Goal: Task Accomplishment & Management: Use online tool/utility

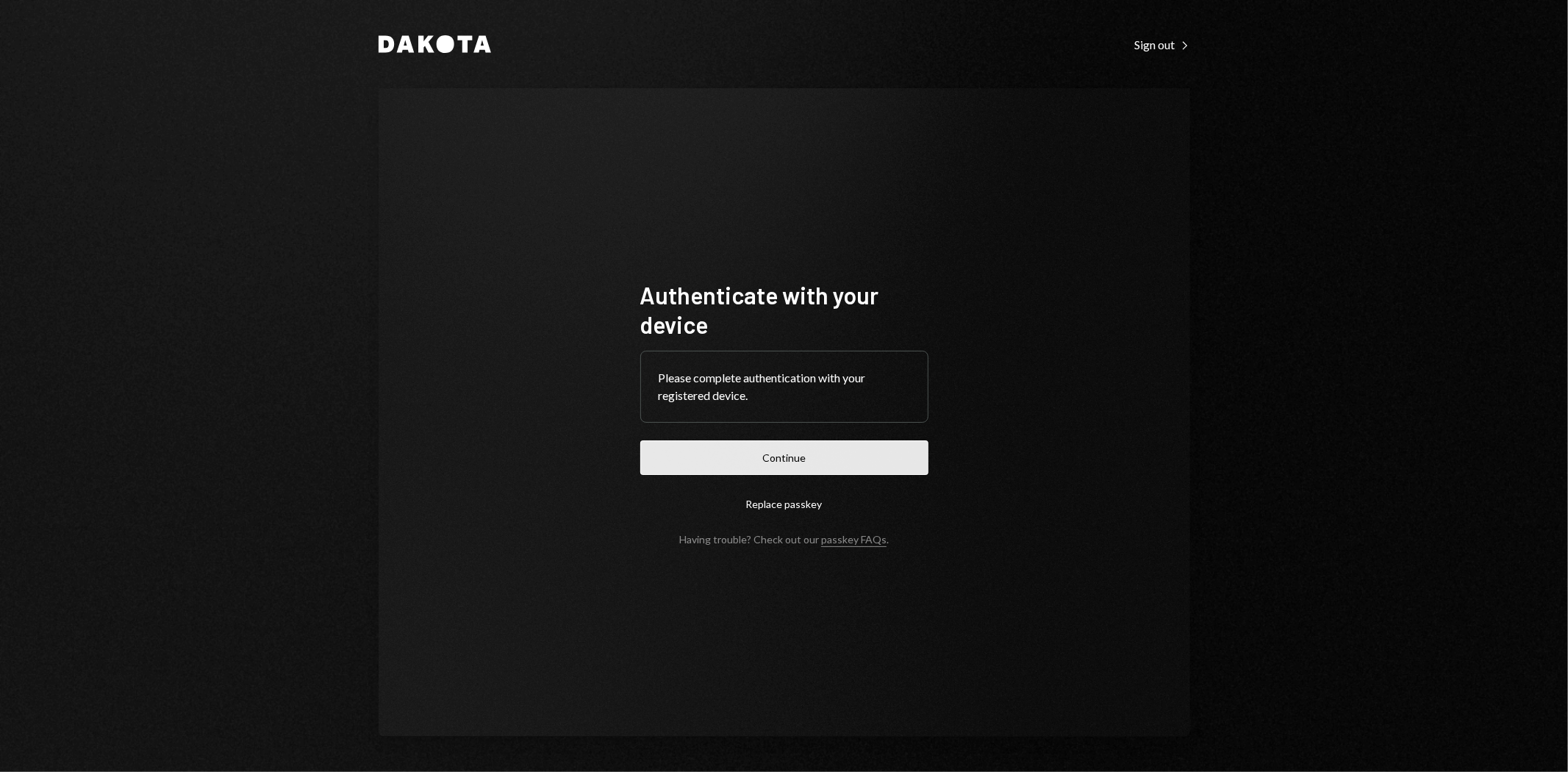
click at [828, 463] on button "Continue" at bounding box center [784, 458] width 289 height 35
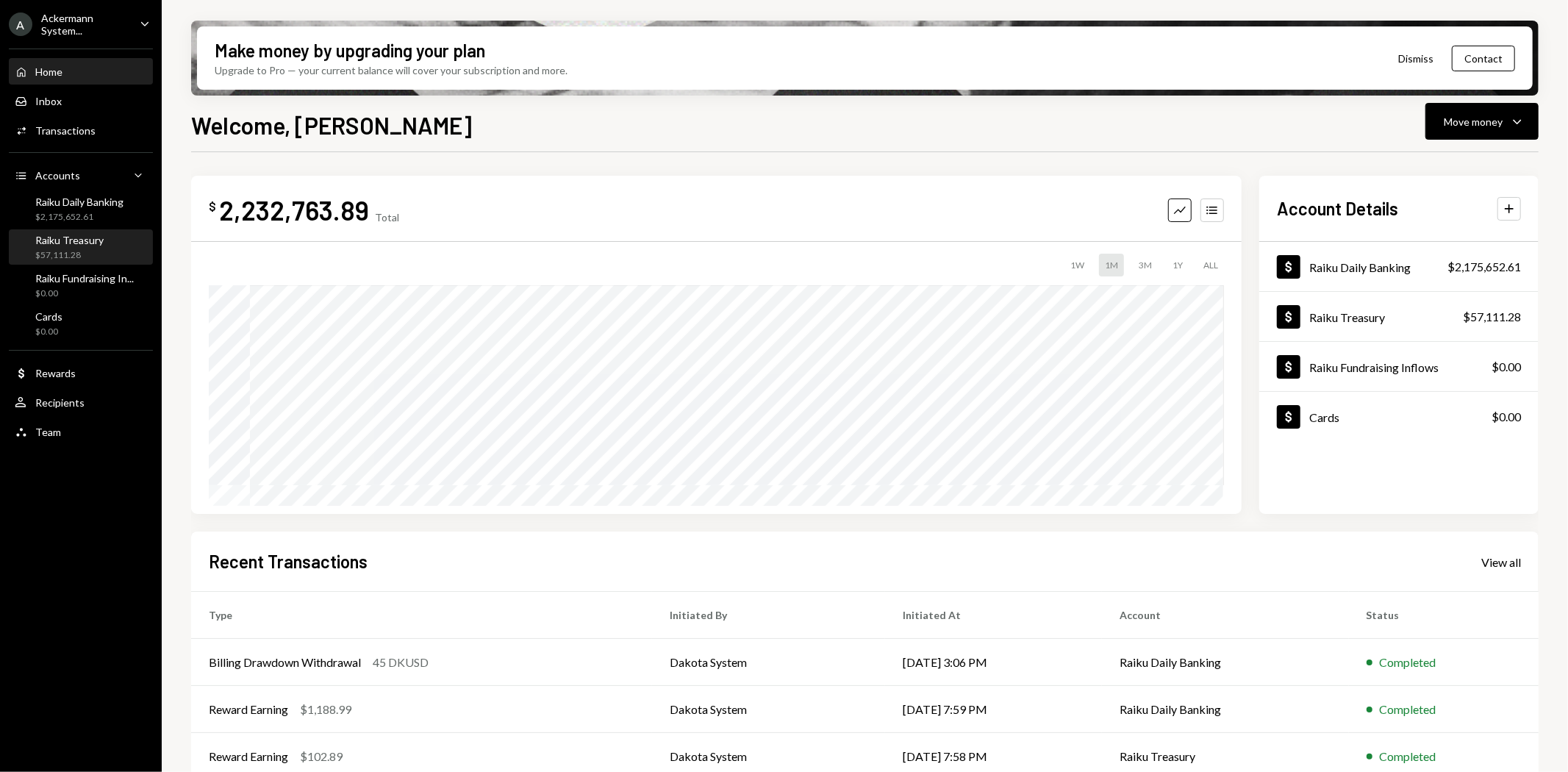
click at [68, 255] on div "$57,111.28" at bounding box center [70, 256] width 69 height 13
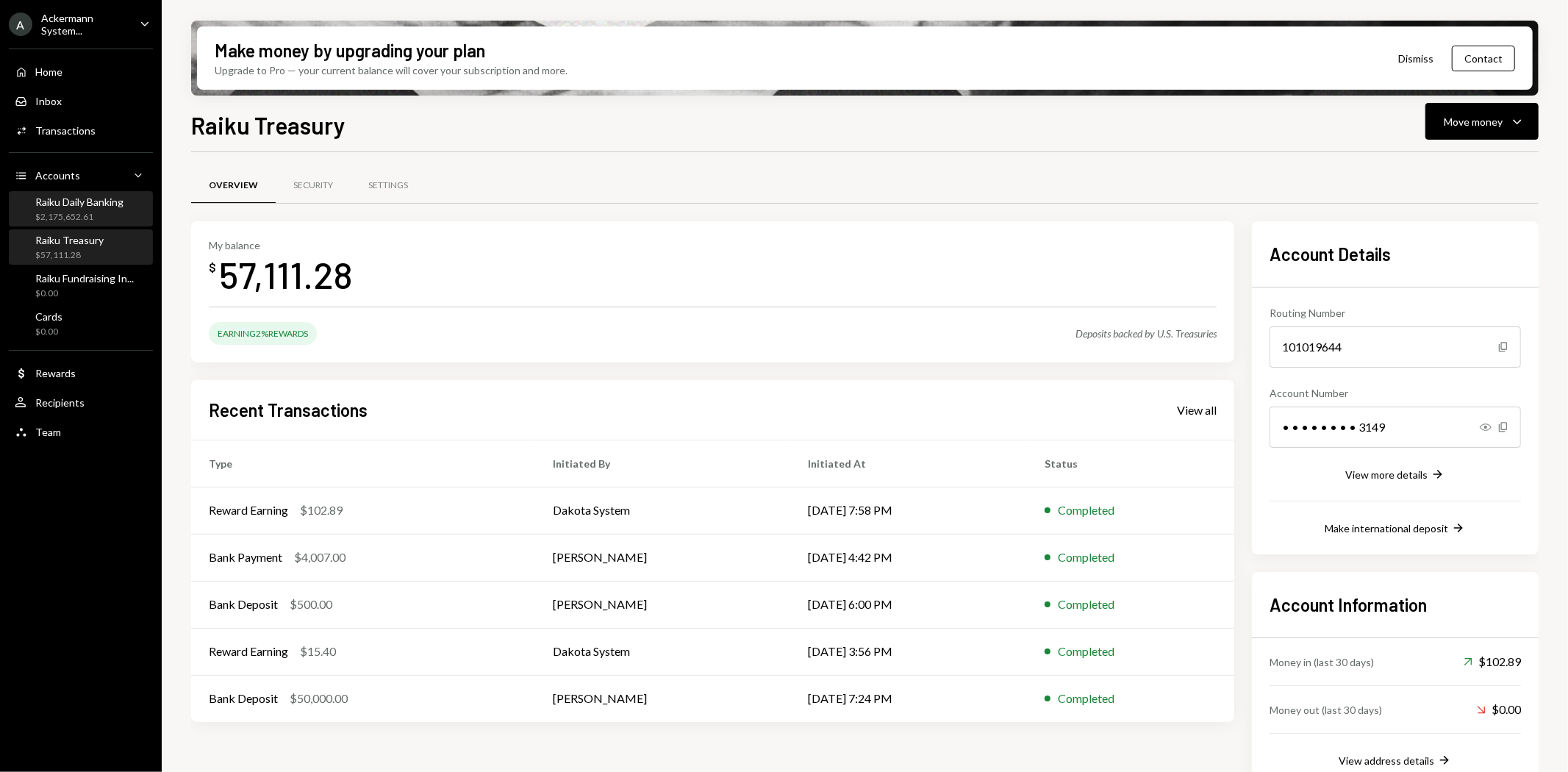
click at [72, 211] on div "$2,175,652.61" at bounding box center [80, 217] width 88 height 13
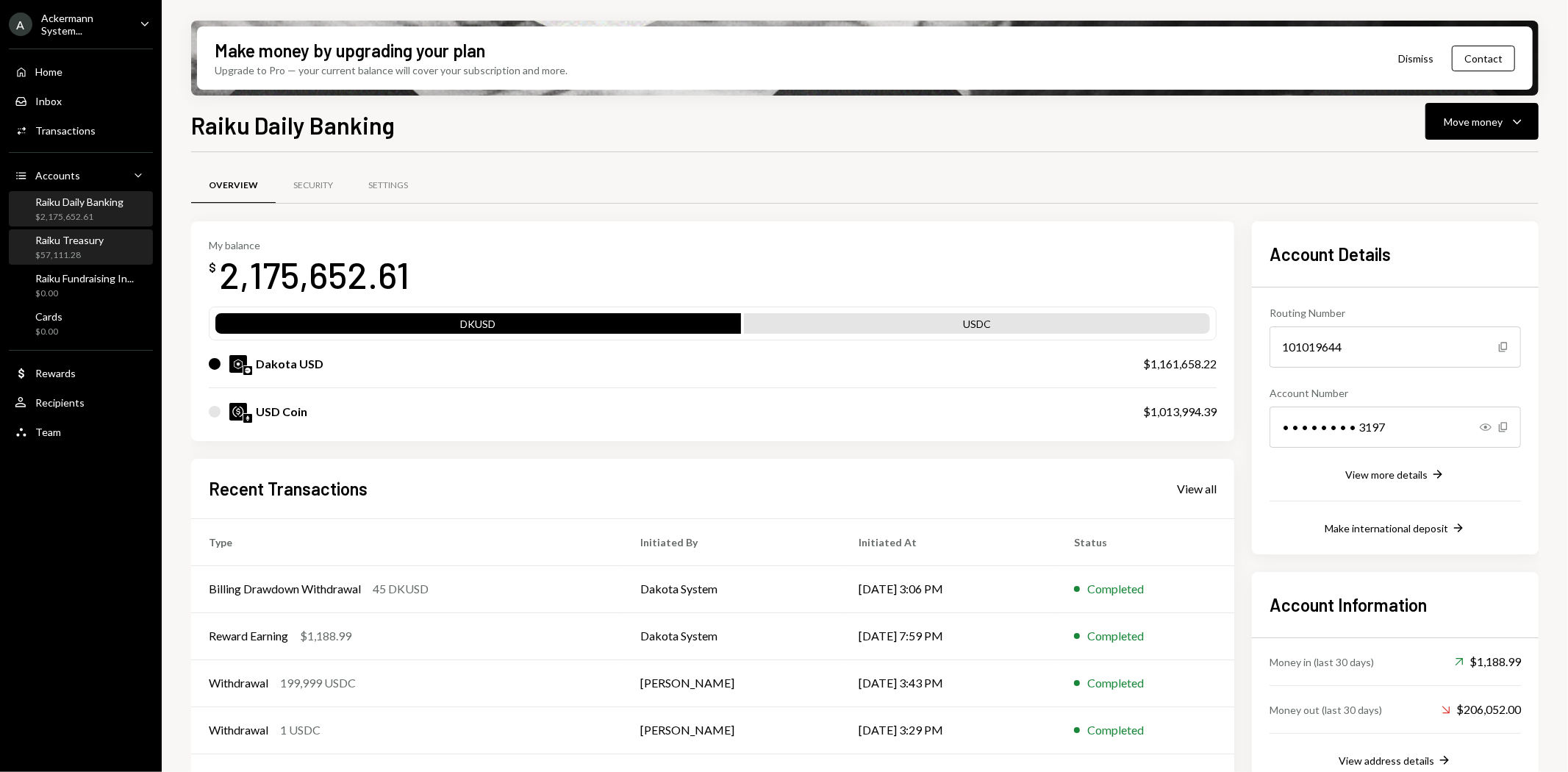
click at [62, 254] on div "$57,111.28" at bounding box center [70, 256] width 69 height 13
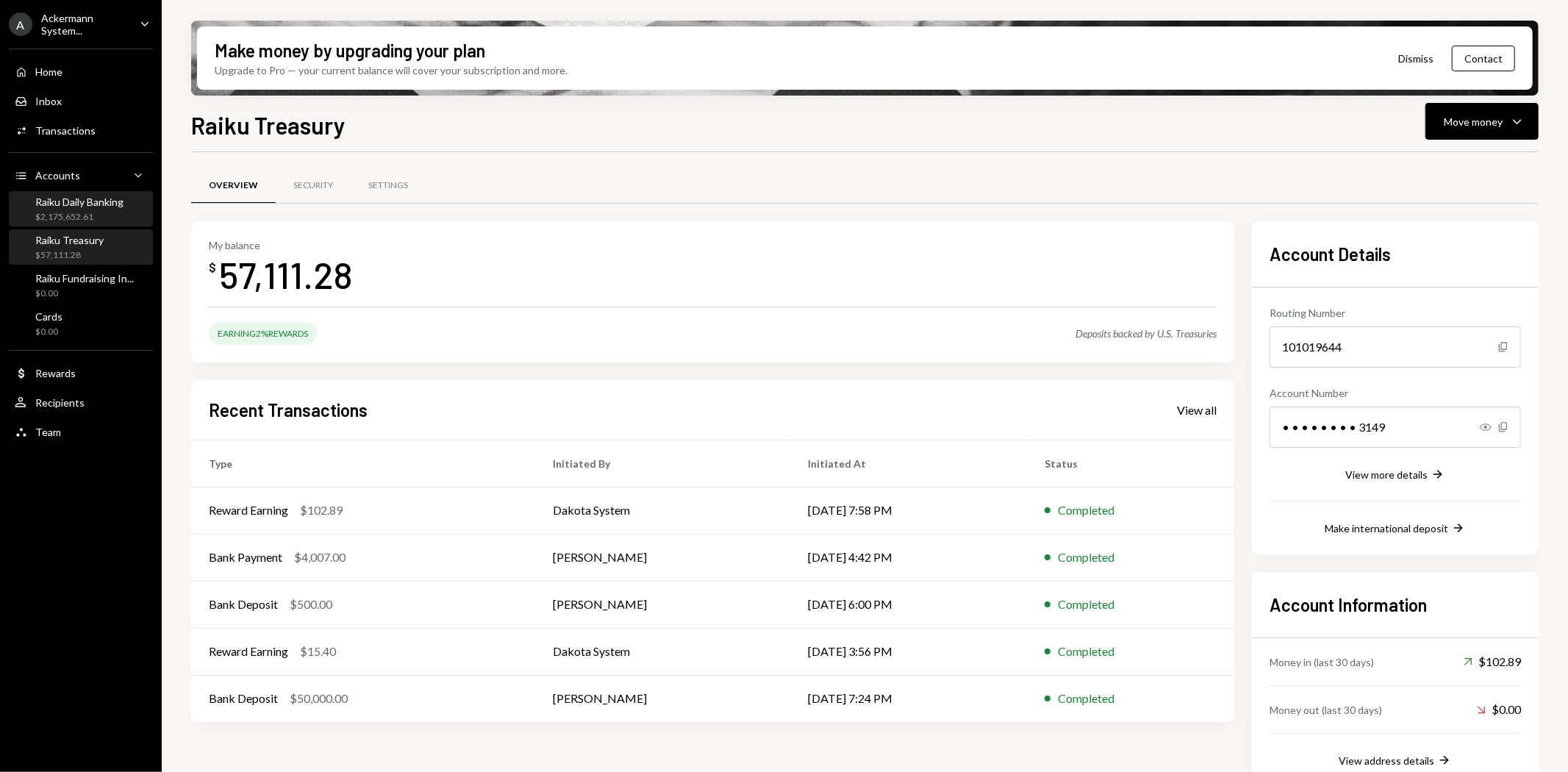
click at [61, 218] on div "$2,175,652.61" at bounding box center [80, 217] width 88 height 13
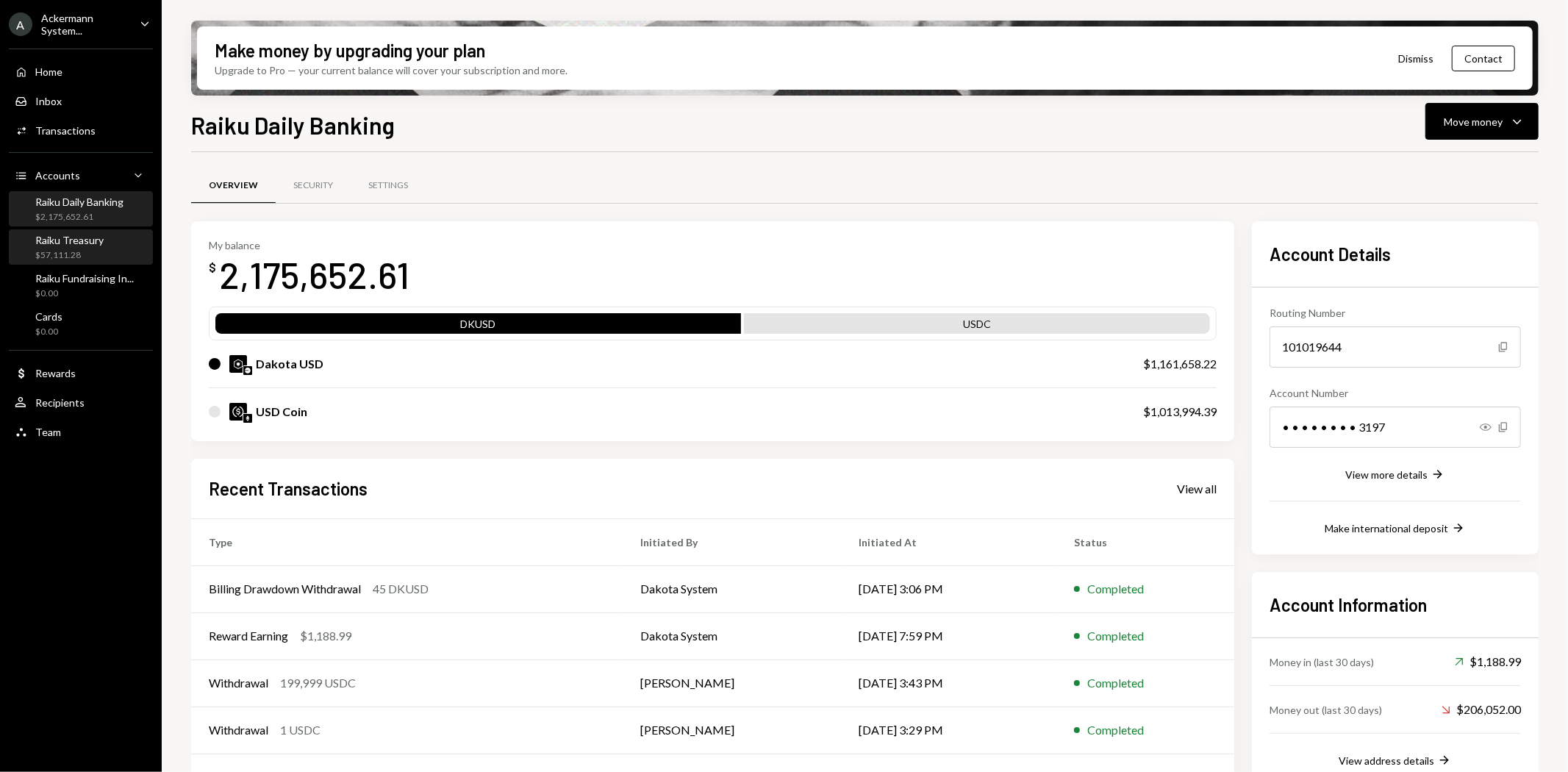
click at [59, 253] on div "$57,111.28" at bounding box center [70, 256] width 69 height 13
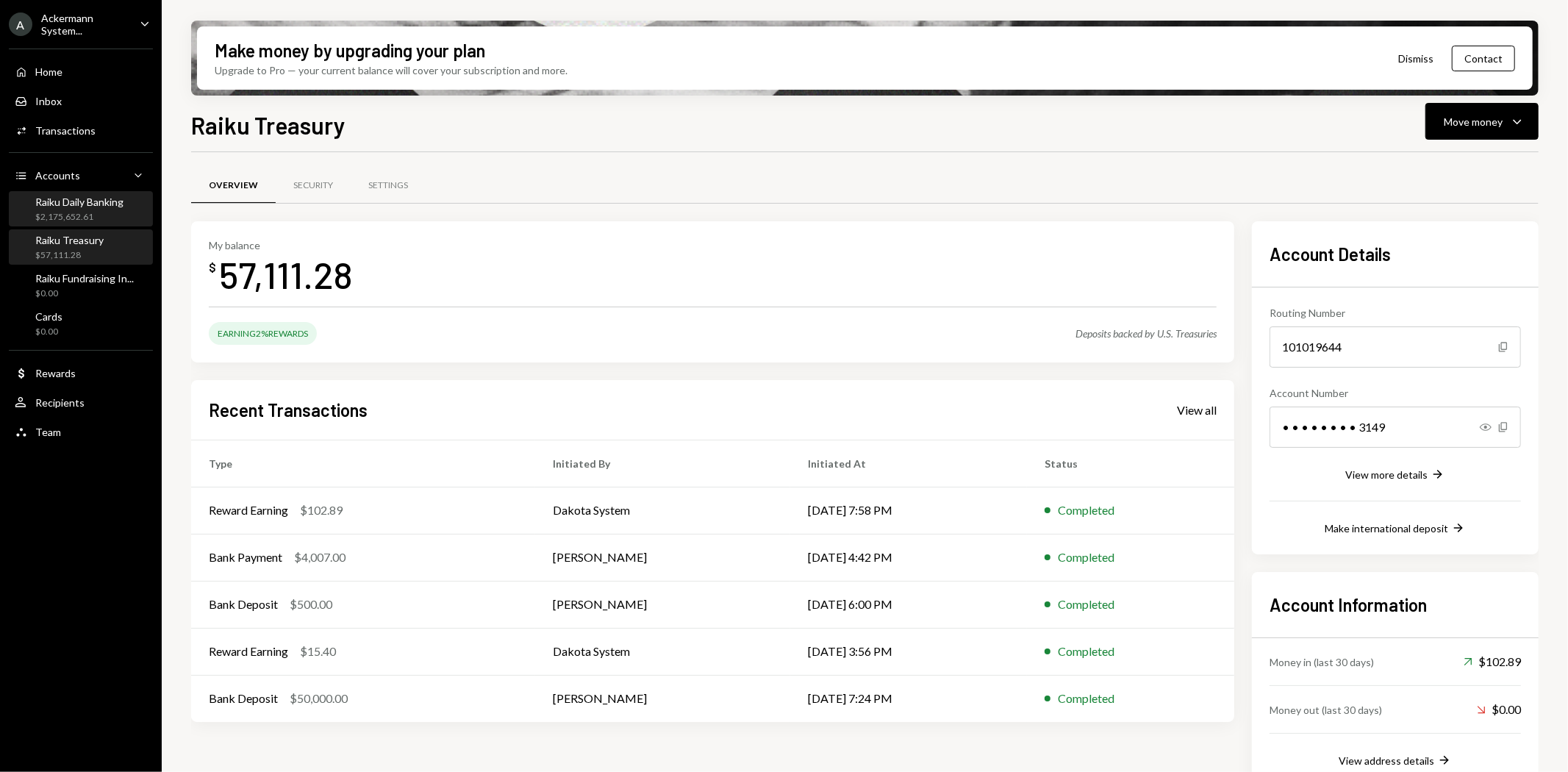
click at [69, 216] on div "$2,175,652.61" at bounding box center [80, 217] width 88 height 13
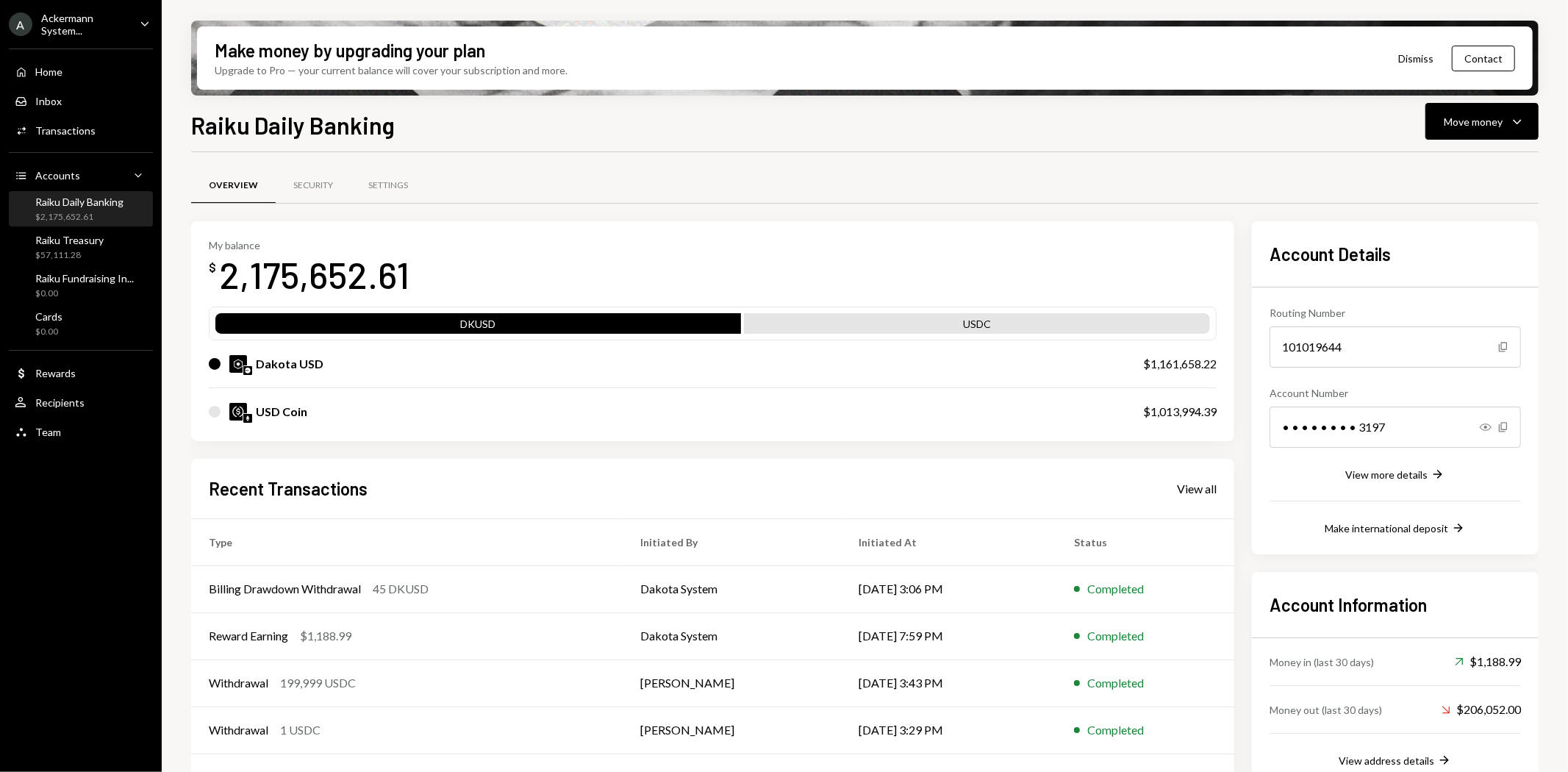
click at [216, 409] on div at bounding box center [214, 411] width 12 height 12
click at [1432, 126] on button "Move money Caret Down" at bounding box center [1482, 121] width 114 height 37
click at [1428, 167] on div "Send" at bounding box center [1470, 165] width 107 height 16
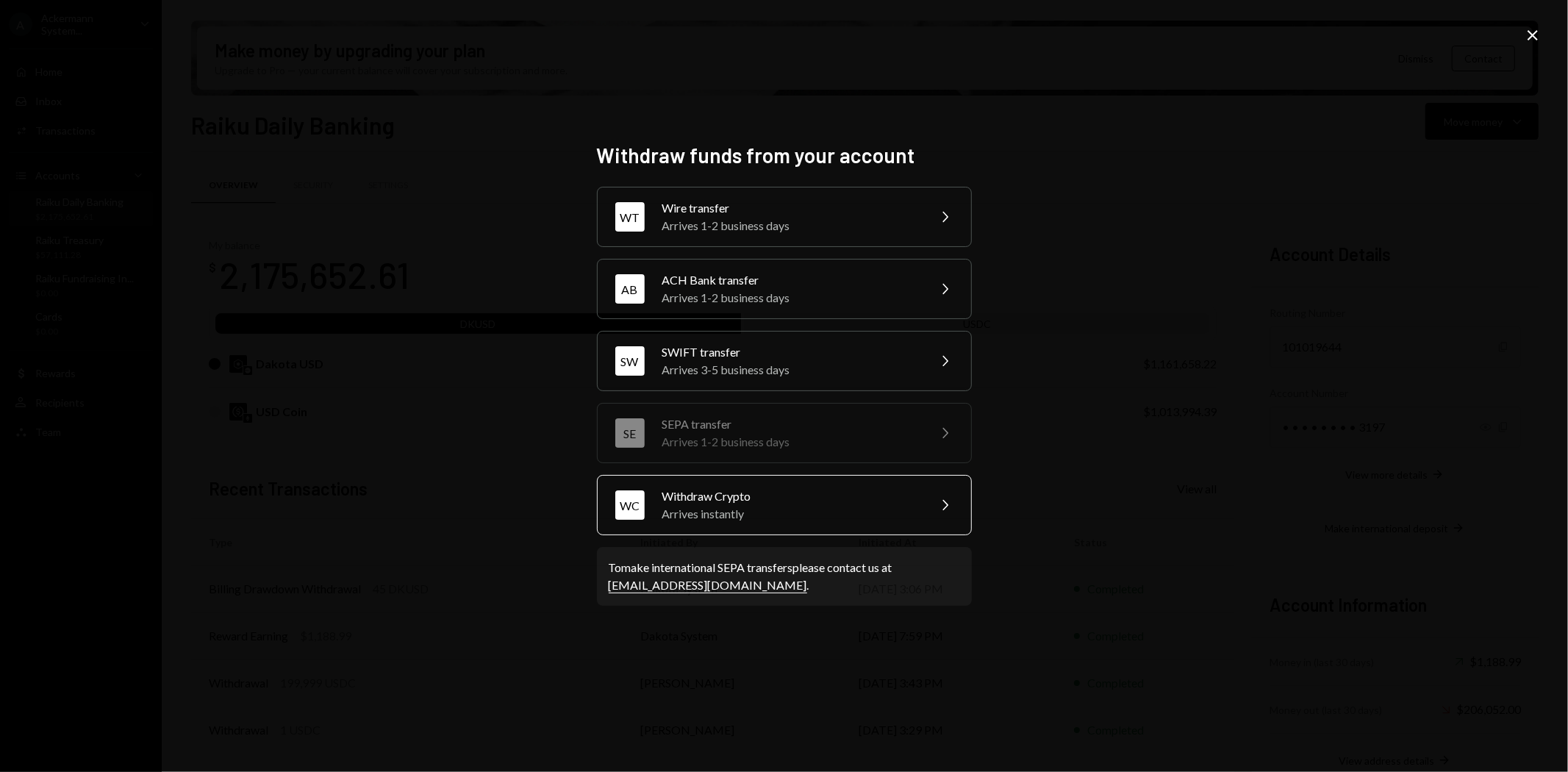
click at [710, 527] on div "WC Withdraw Crypto Arrives instantly Chevron Right" at bounding box center [784, 505] width 375 height 60
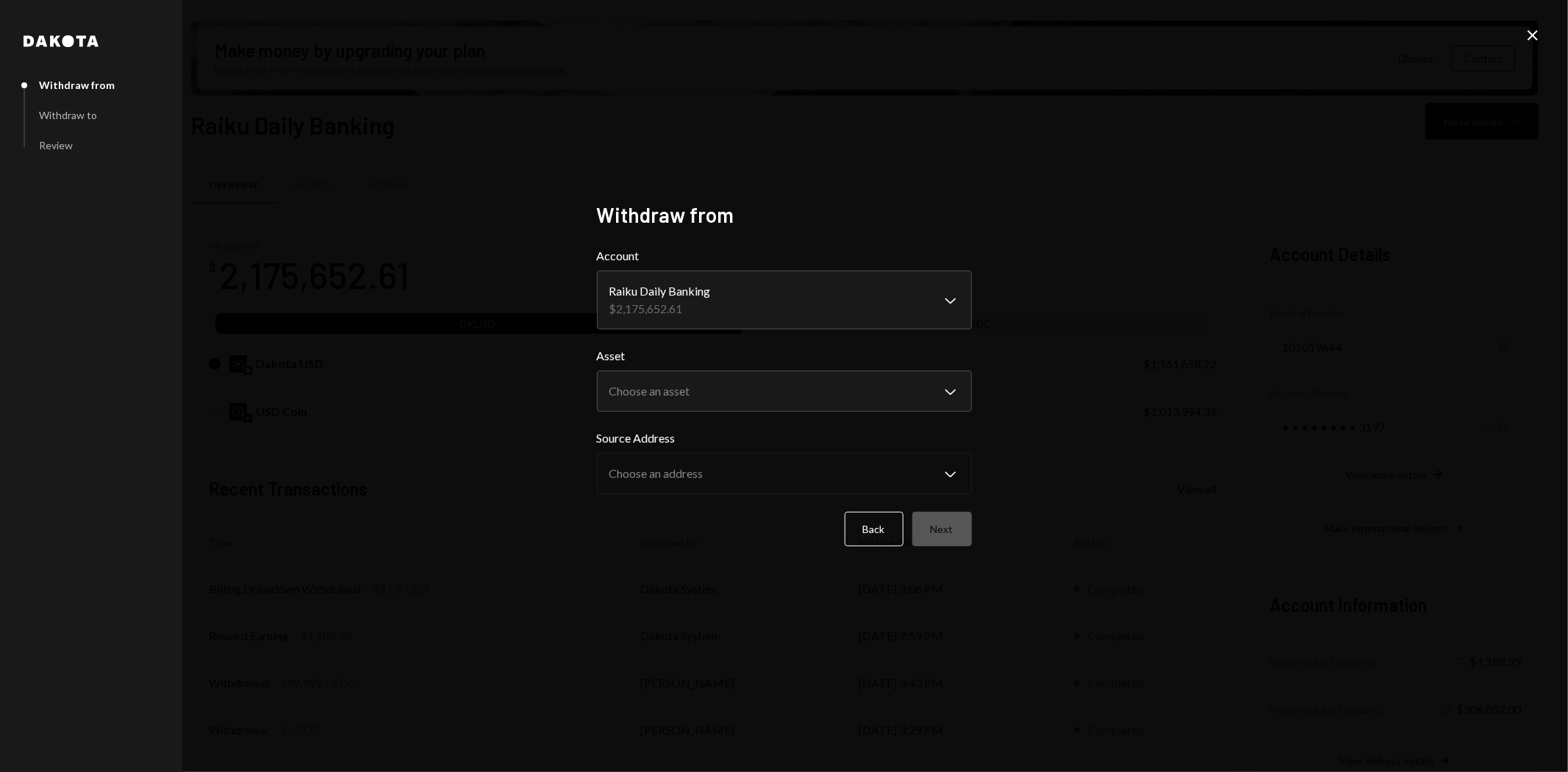
click at [746, 305] on body "A Ackermann System... Caret Down Home Home Inbox Inbox Activities Transactions …" at bounding box center [784, 386] width 1568 height 772
click at [699, 383] on body "A Ackermann System... Caret Down Home Home Inbox Inbox Activities Transactions …" at bounding box center [784, 386] width 1568 height 772
select select "****"
click at [952, 531] on button "Next" at bounding box center [942, 529] width 60 height 35
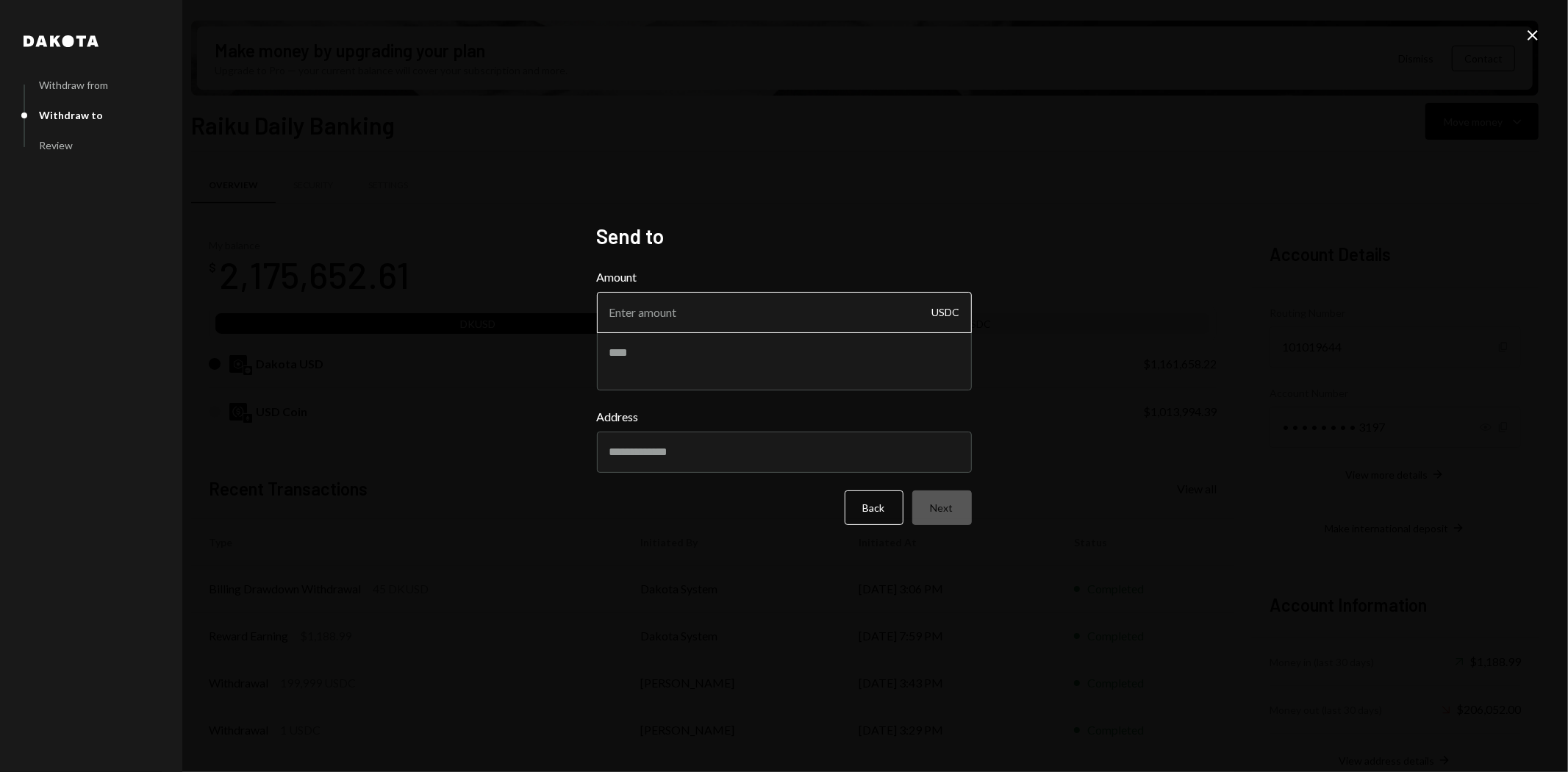
click at [797, 306] on input "Amount" at bounding box center [784, 312] width 375 height 41
type input "300000"
click at [703, 446] on input "Address" at bounding box center [784, 451] width 375 height 41
paste input "**********"
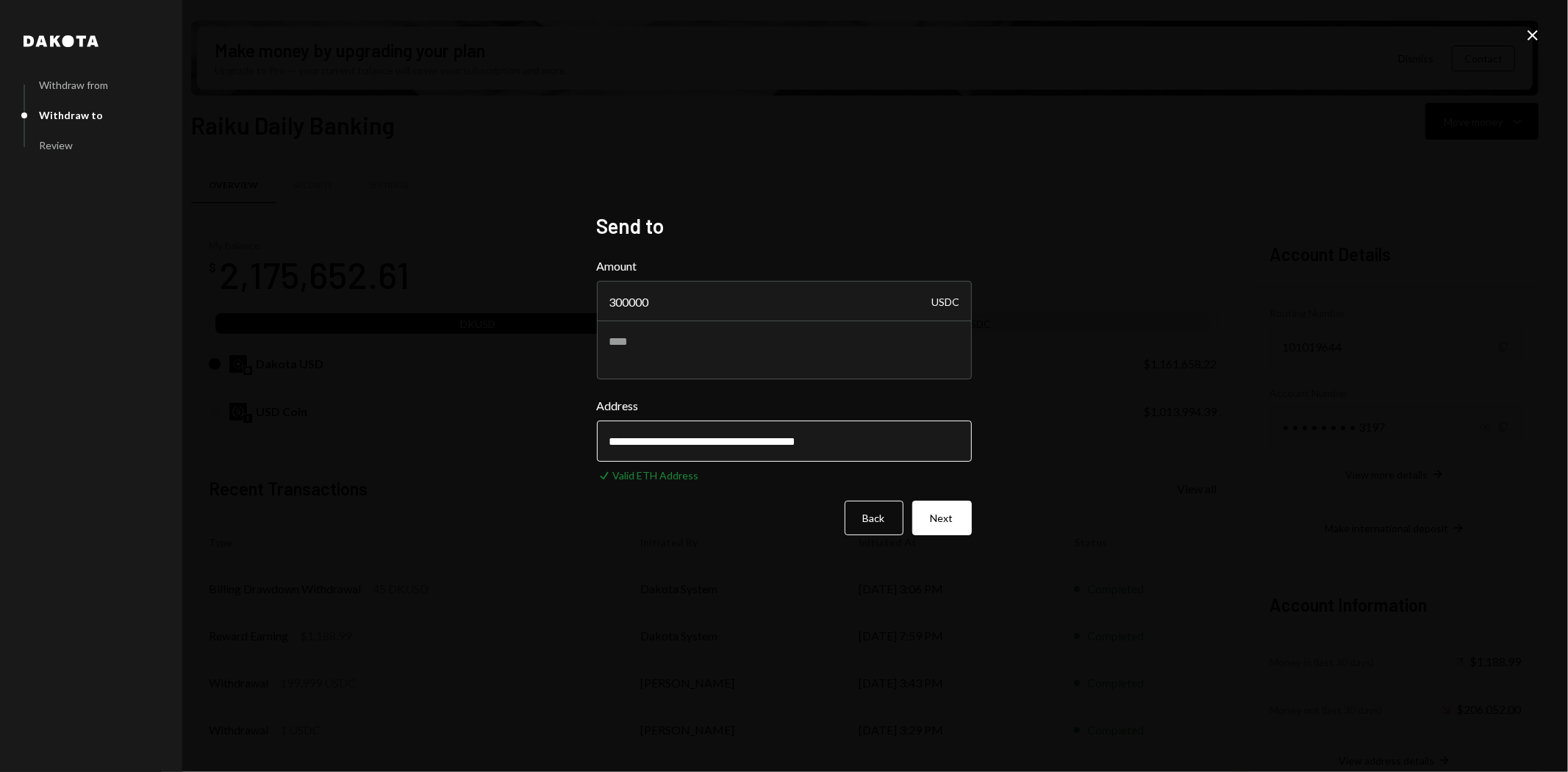
type input "**********"
click at [1302, 230] on div "**********" at bounding box center [784, 386] width 1568 height 772
click at [790, 356] on textarea at bounding box center [784, 350] width 375 height 59
paste textarea "**********"
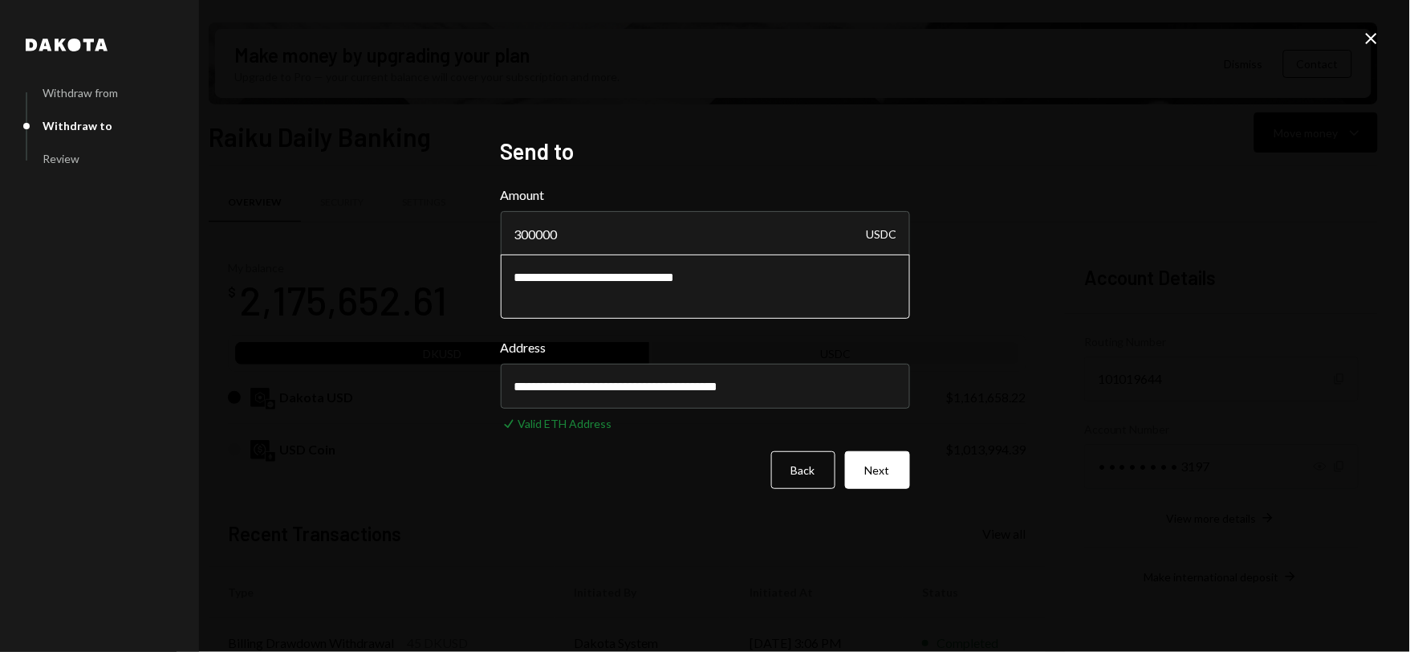
type textarea "**********"
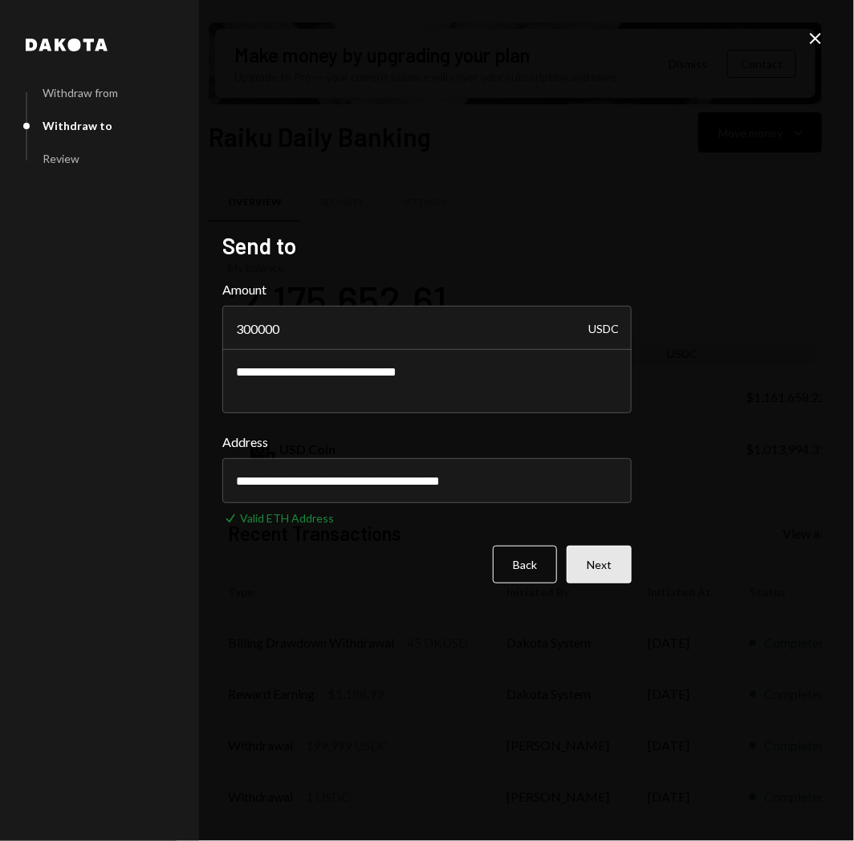
click at [604, 567] on button "Next" at bounding box center [599, 565] width 65 height 38
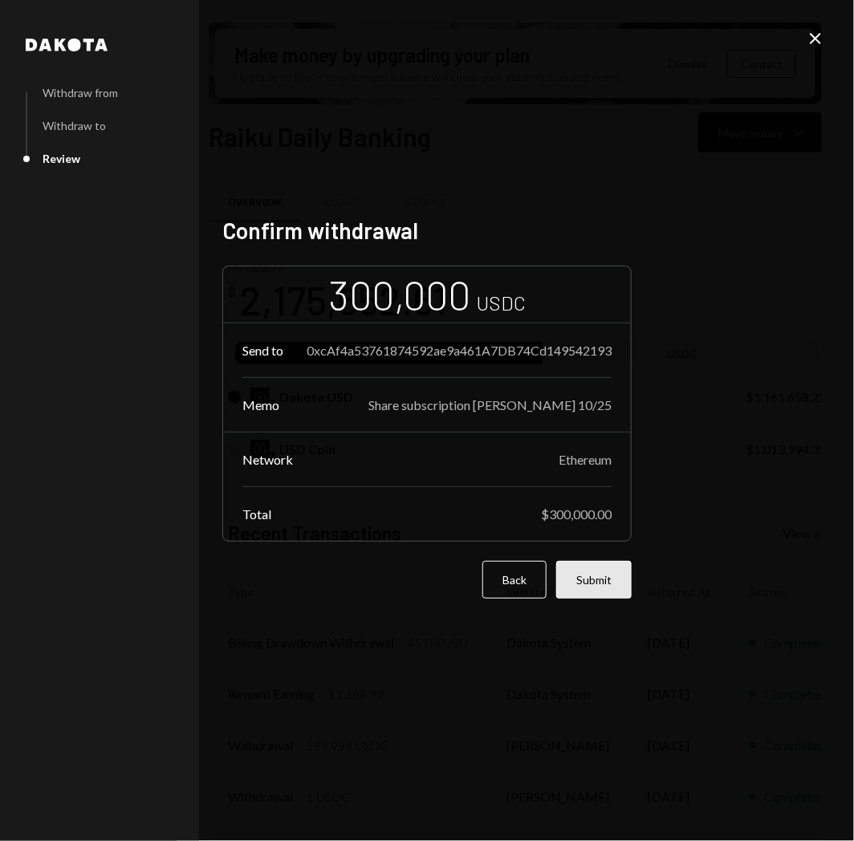
click at [602, 584] on button "Submit" at bounding box center [593, 580] width 75 height 38
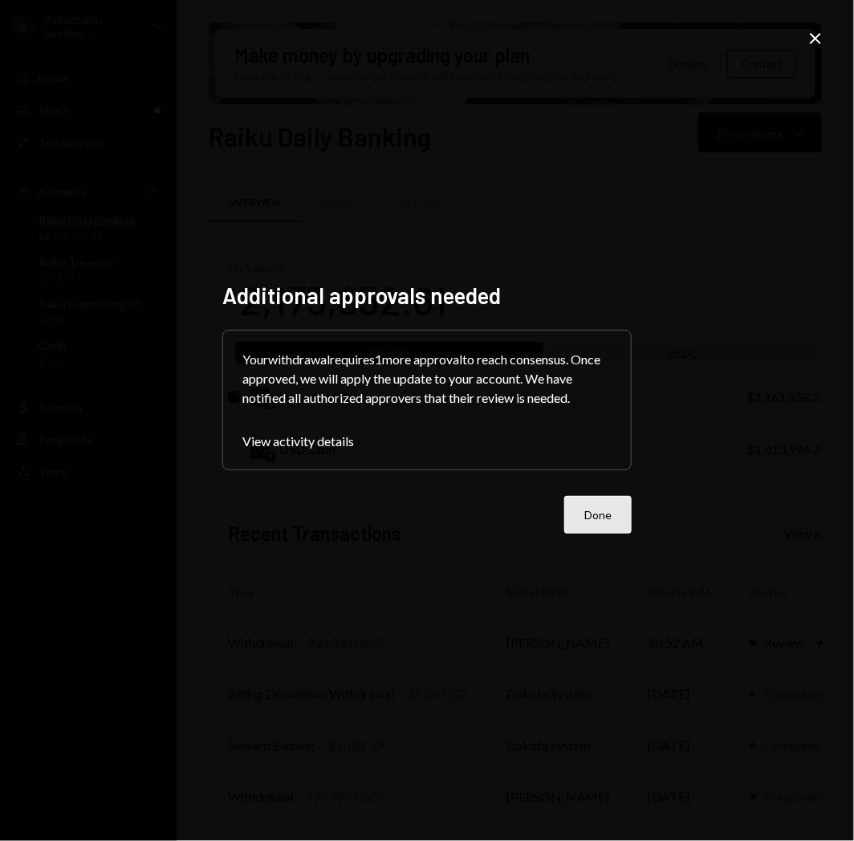
click at [602, 510] on button "Done" at bounding box center [597, 515] width 67 height 38
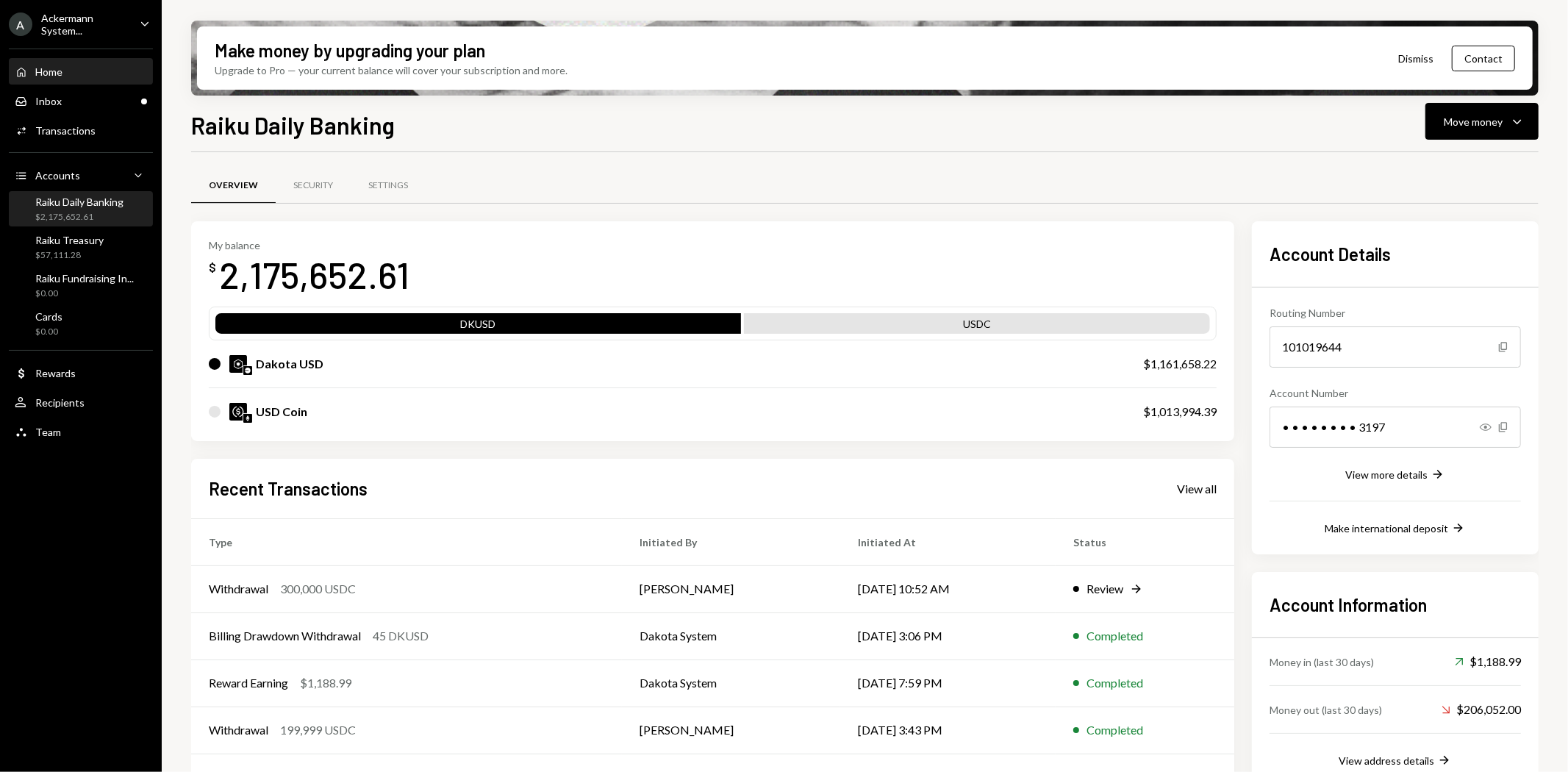
click at [67, 76] on div "Home Home" at bounding box center [81, 71] width 132 height 13
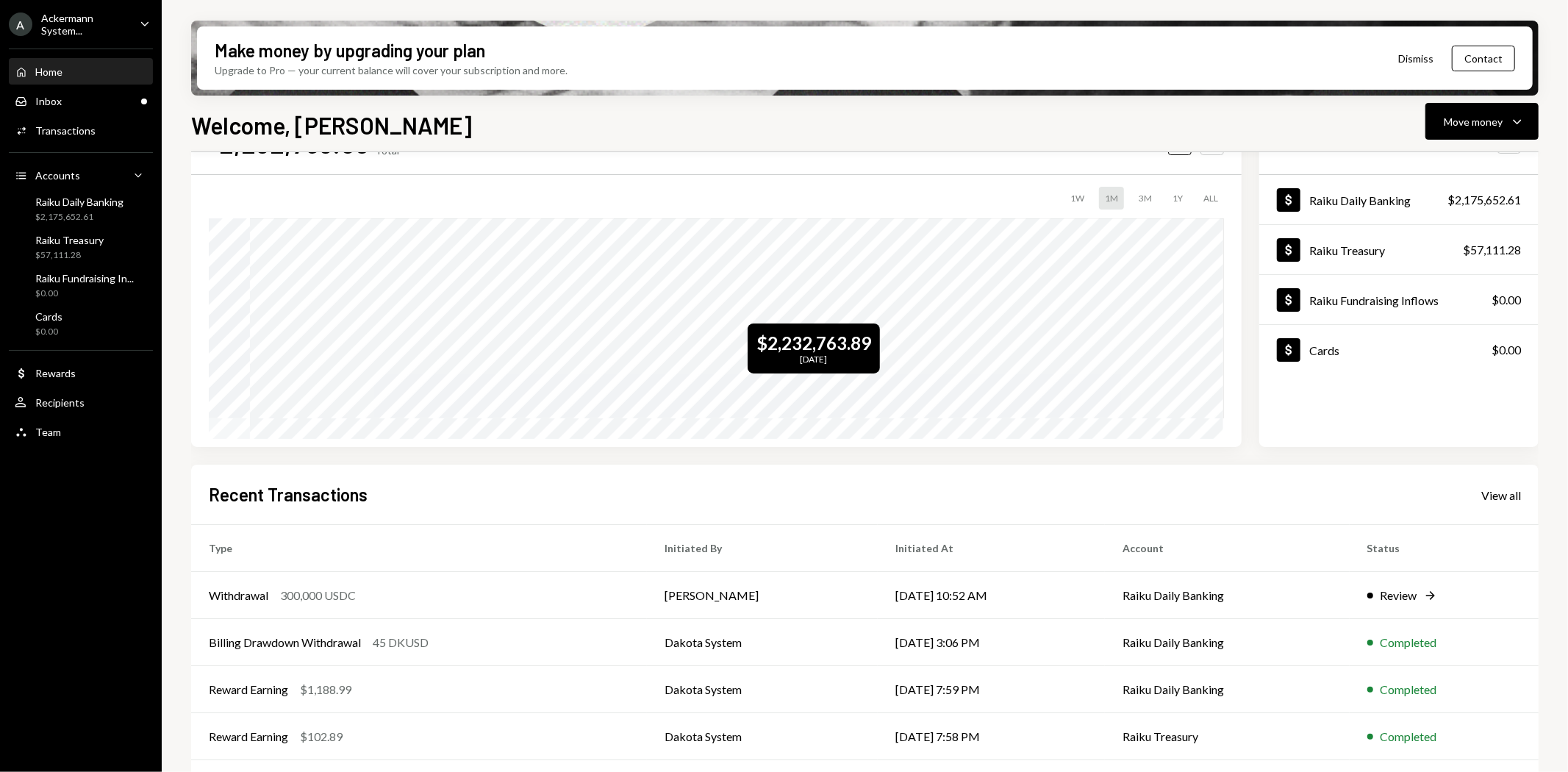
scroll to position [114, 0]
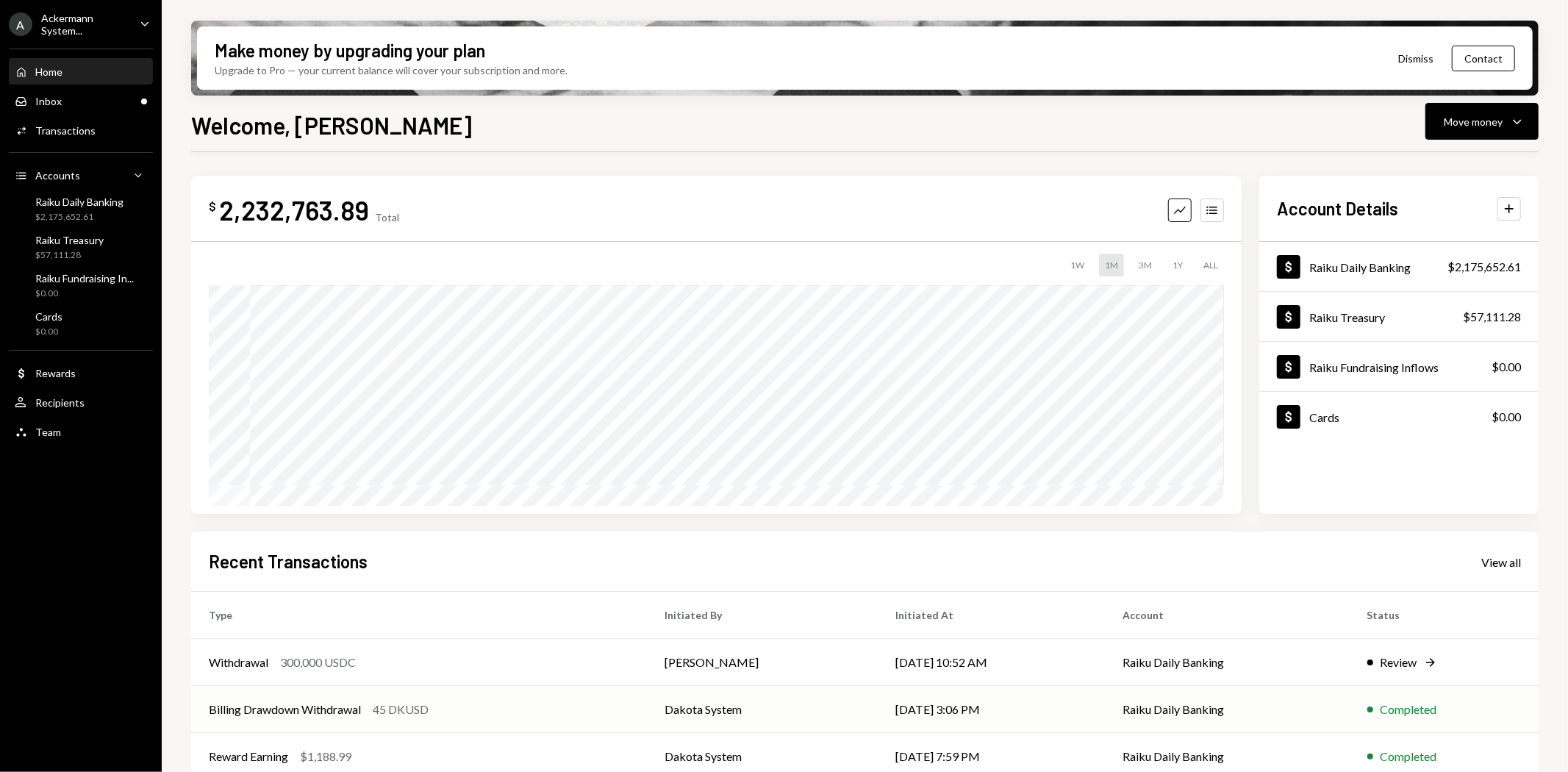
scroll to position [114, 0]
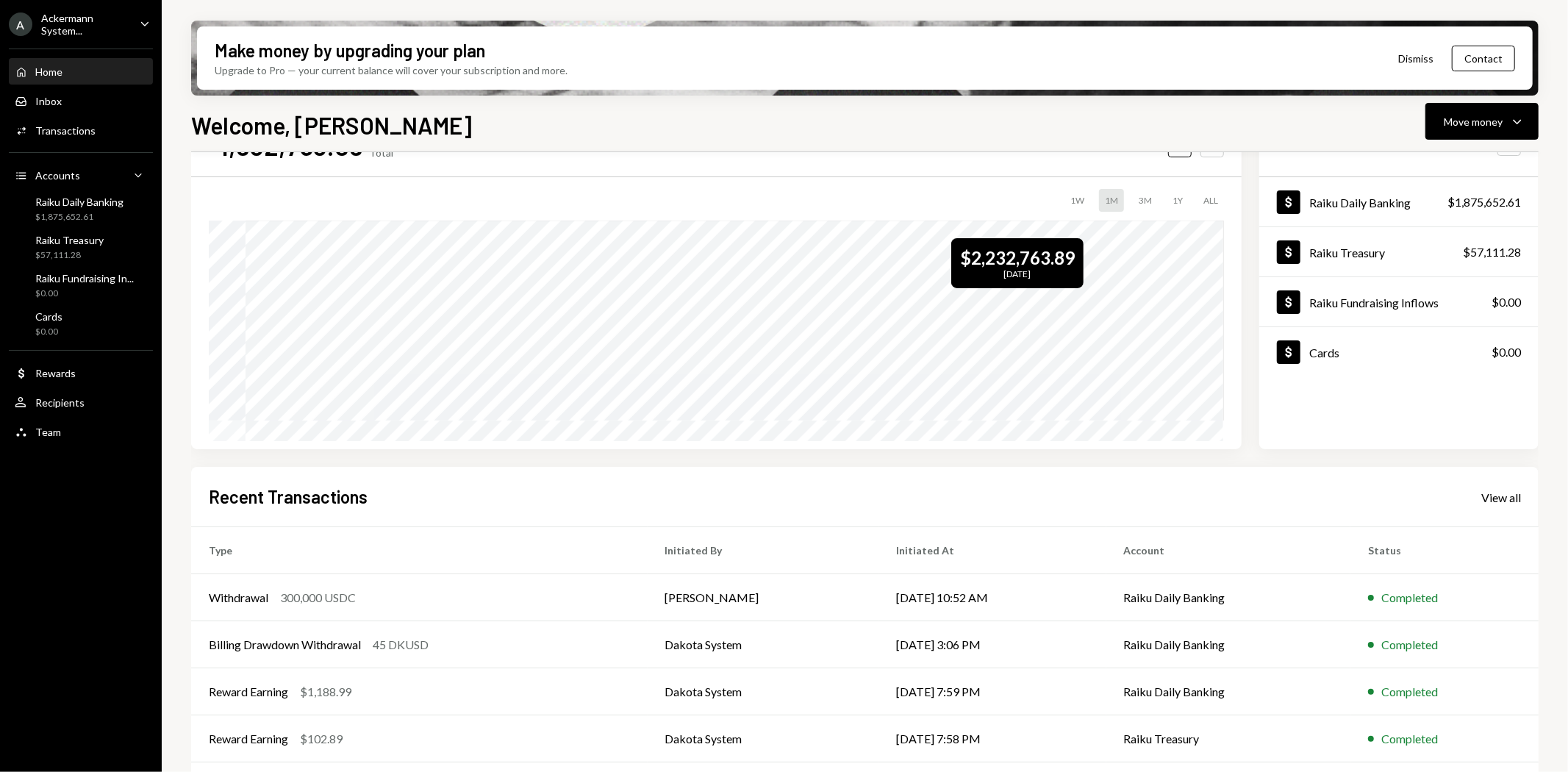
scroll to position [82, 0]
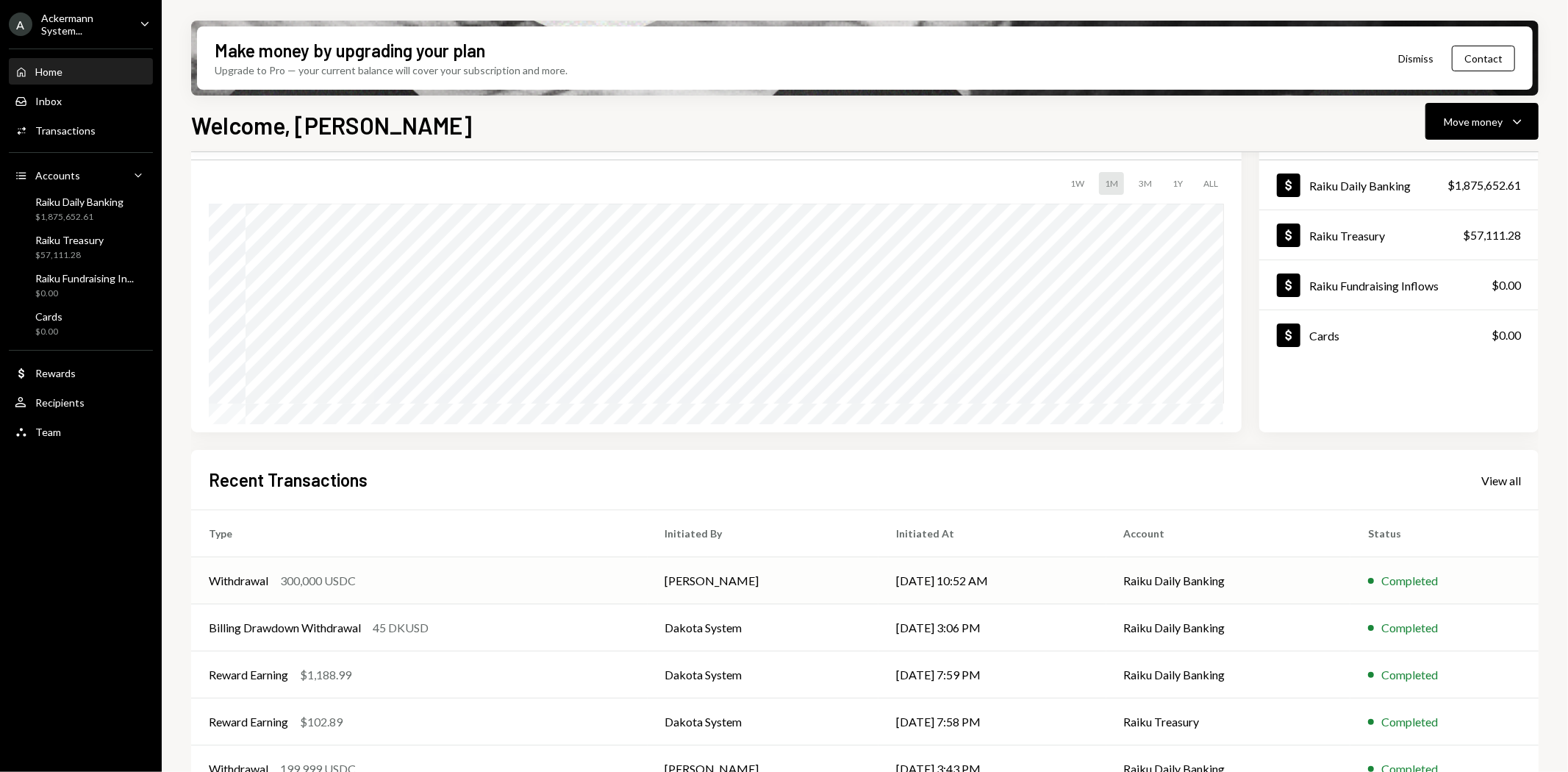
click at [268, 571] on div "Withdrawal" at bounding box center [238, 580] width 60 height 17
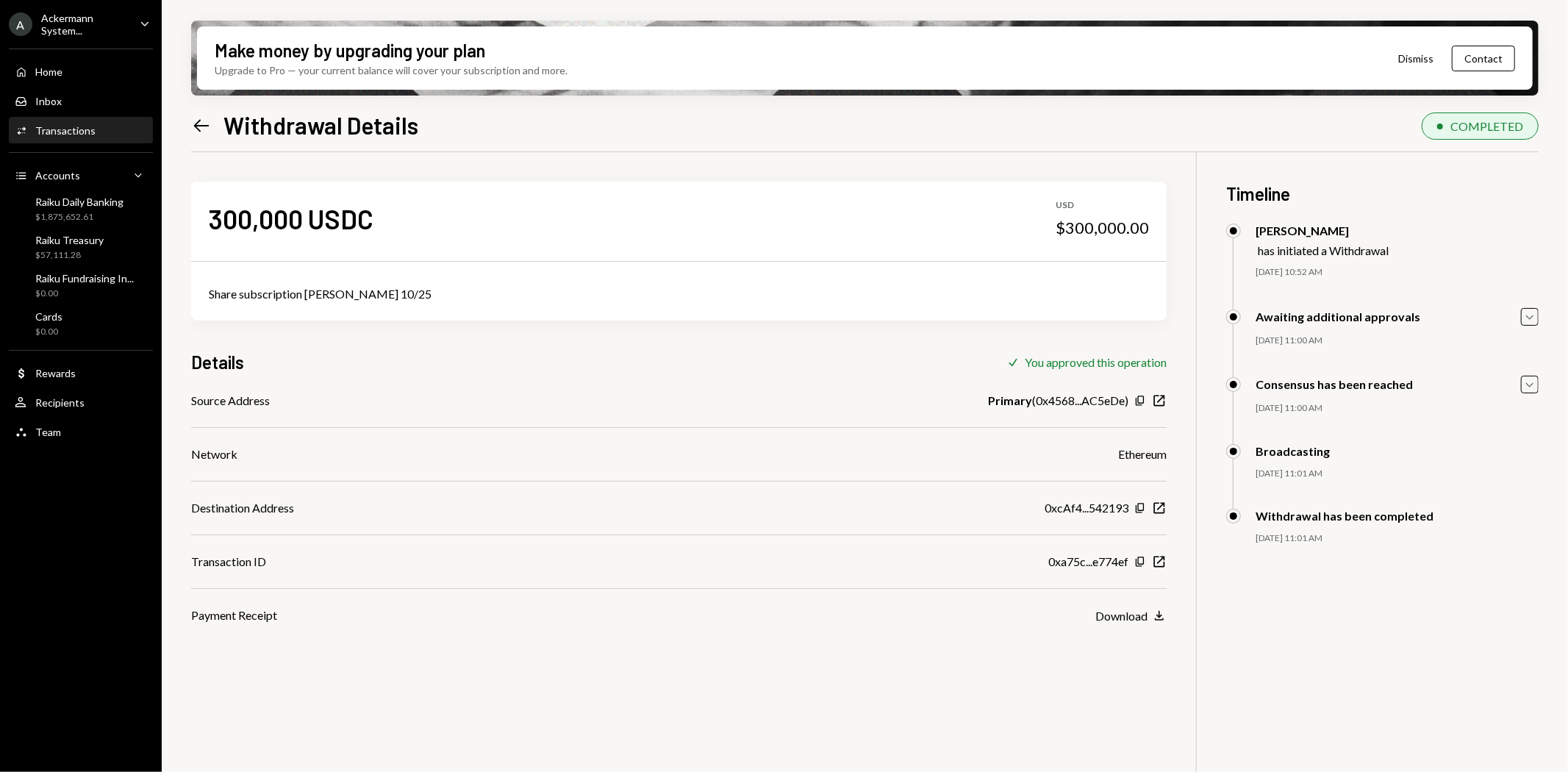
click at [69, 27] on div "Ackermann System..." at bounding box center [84, 24] width 87 height 25
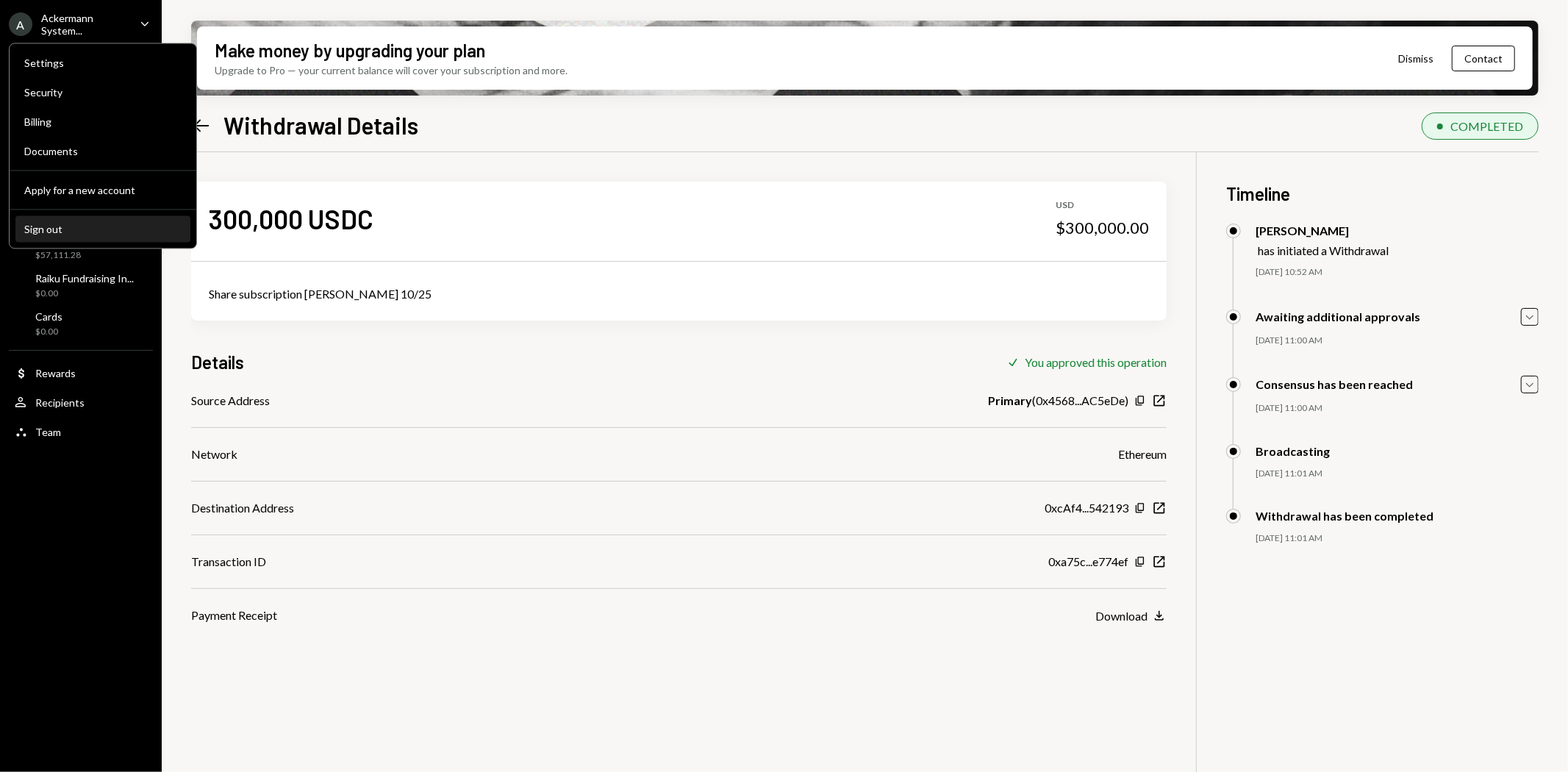
click at [54, 233] on div "Sign out" at bounding box center [103, 229] width 158 height 13
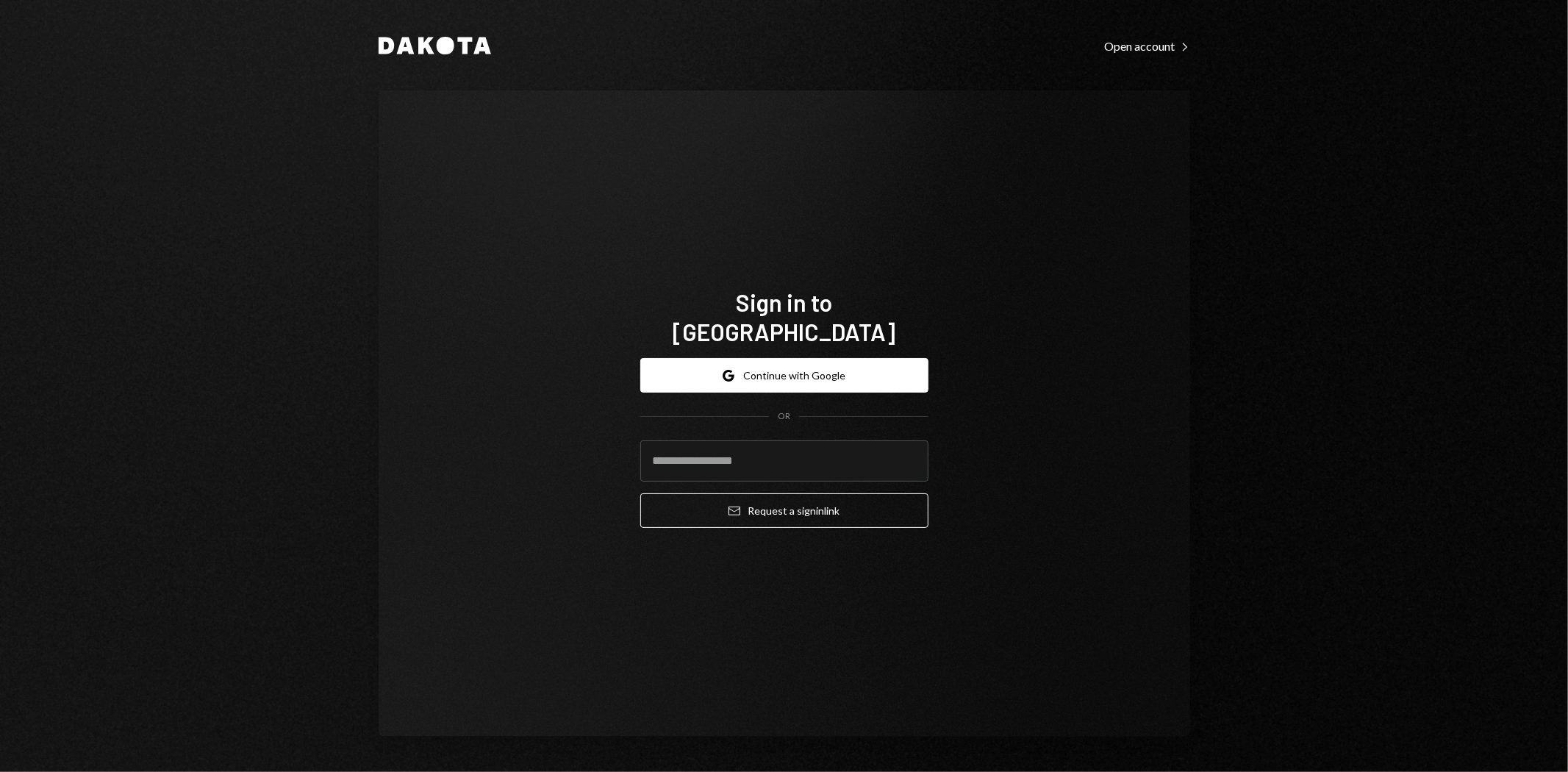
type input "**********"
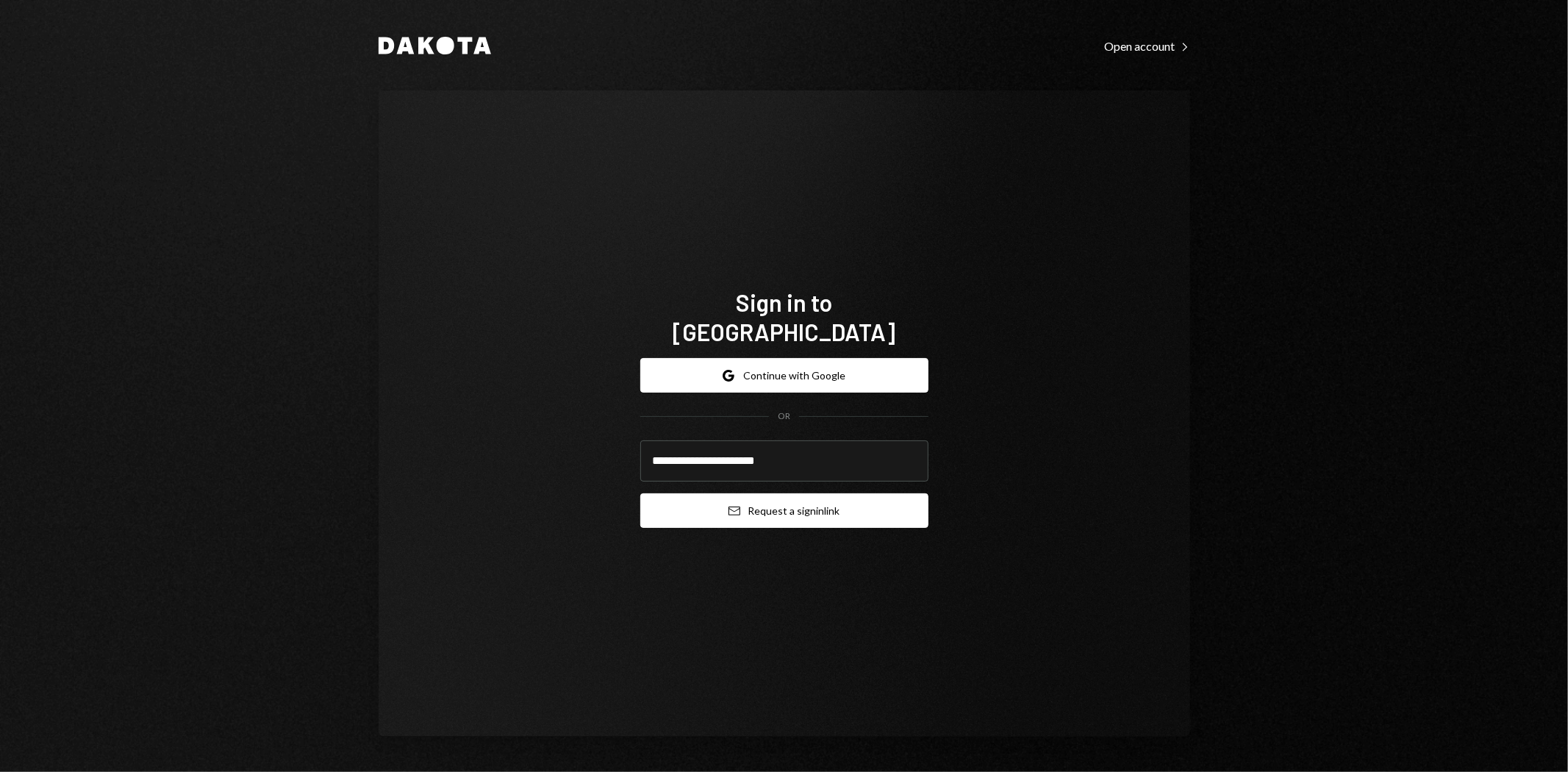
click at [832, 510] on button "Email Request a sign in link" at bounding box center [784, 511] width 289 height 35
